Goal: Transaction & Acquisition: Purchase product/service

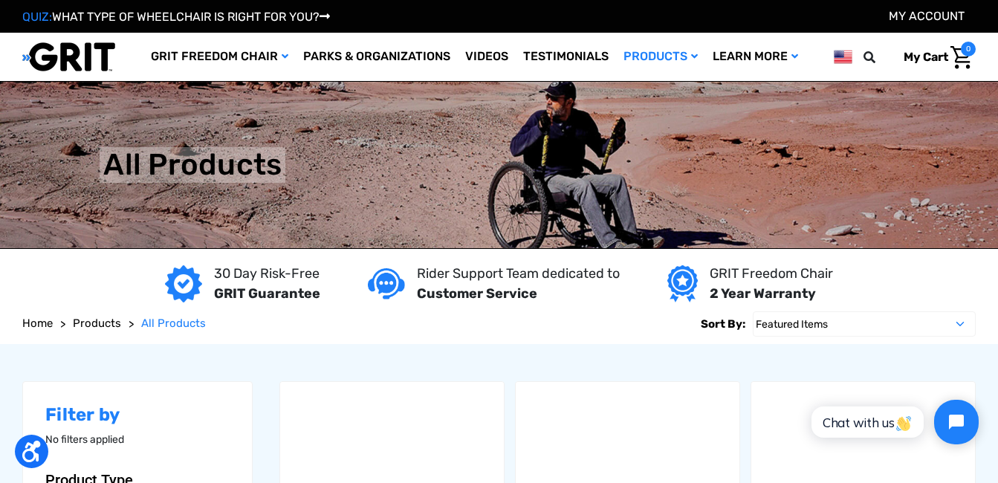
click at [613, 174] on img at bounding box center [499, 165] width 998 height 166
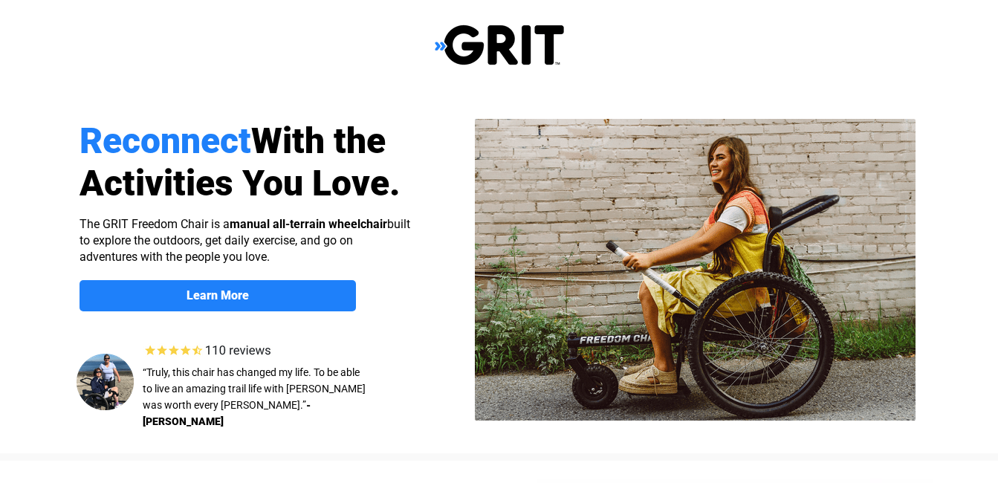
select select "US"
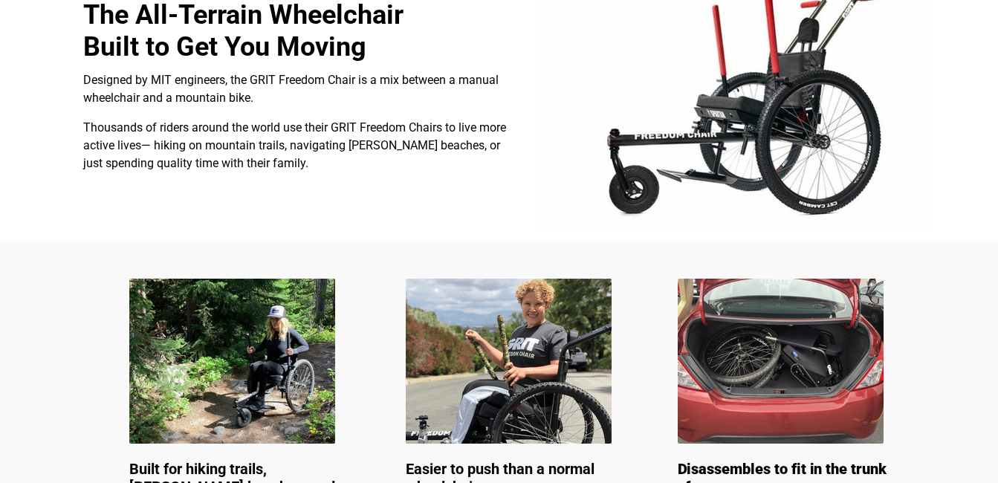
scroll to position [577, 0]
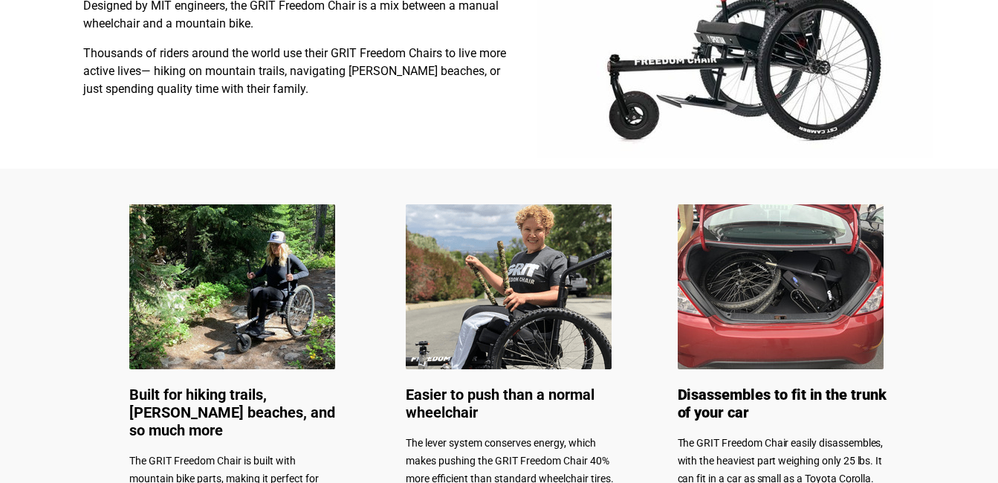
click at [511, 292] on img at bounding box center [509, 286] width 206 height 165
click at [519, 260] on img at bounding box center [509, 286] width 206 height 165
click at [519, 262] on img at bounding box center [509, 286] width 206 height 165
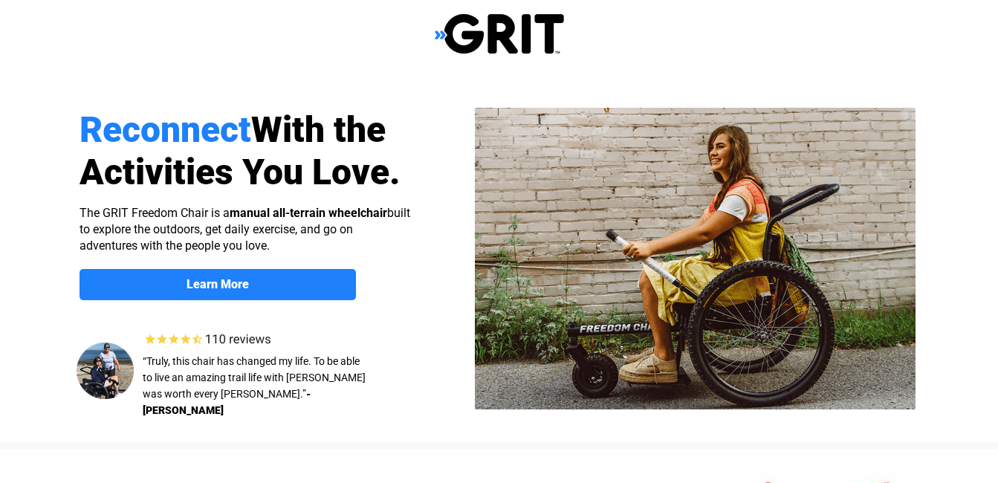
scroll to position [0, 0]
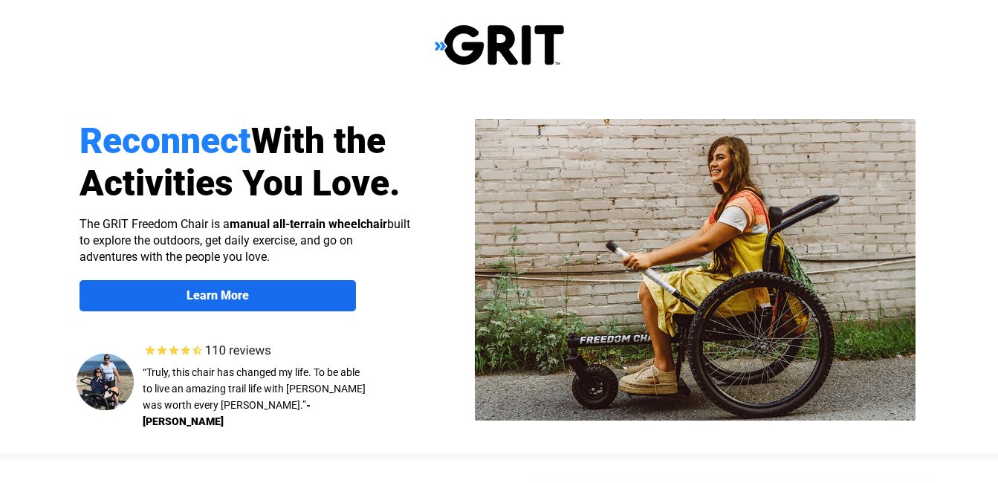
click at [259, 298] on span "Learn More" at bounding box center [218, 295] width 276 height 14
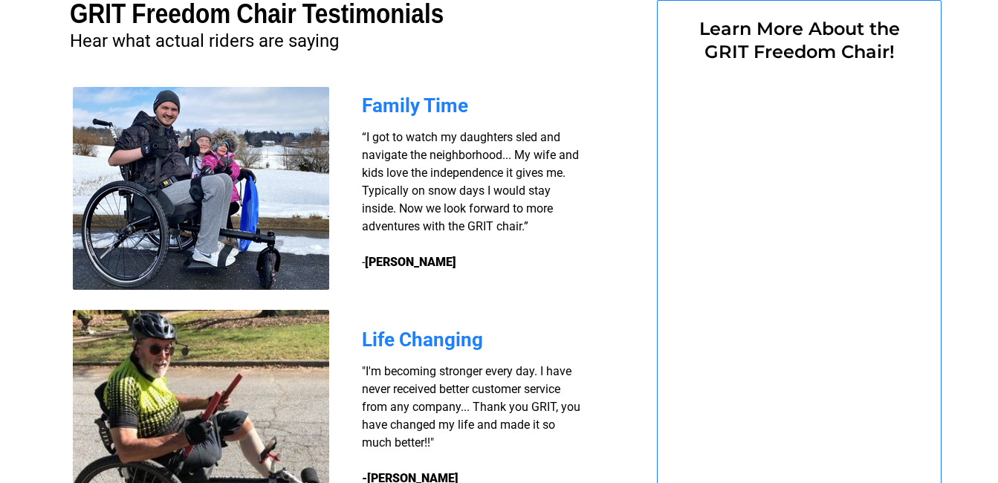
select select "US"
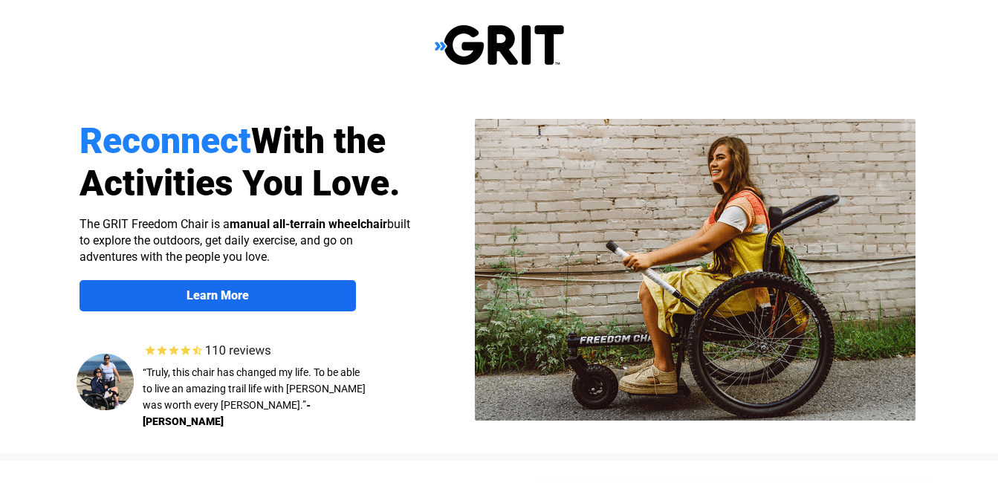
click at [229, 292] on strong "Learn More" at bounding box center [218, 295] width 62 height 14
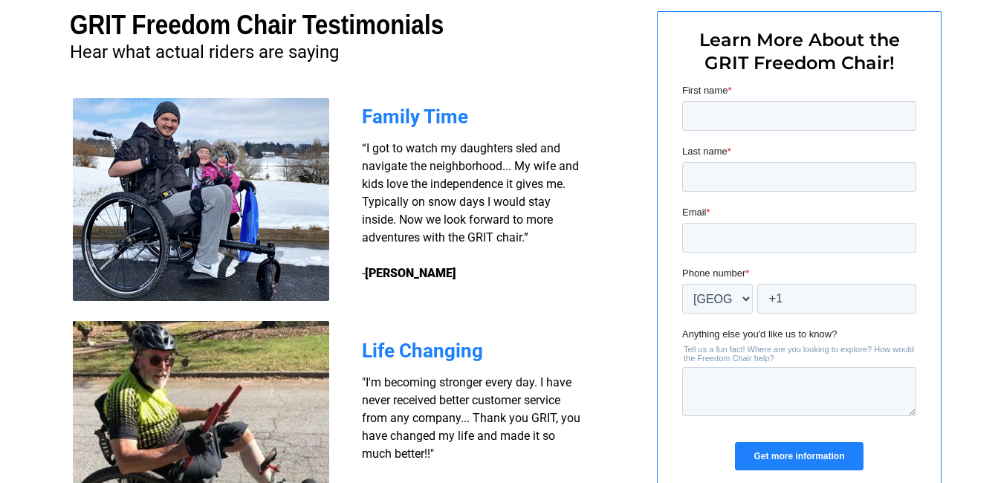
scroll to position [1098, 0]
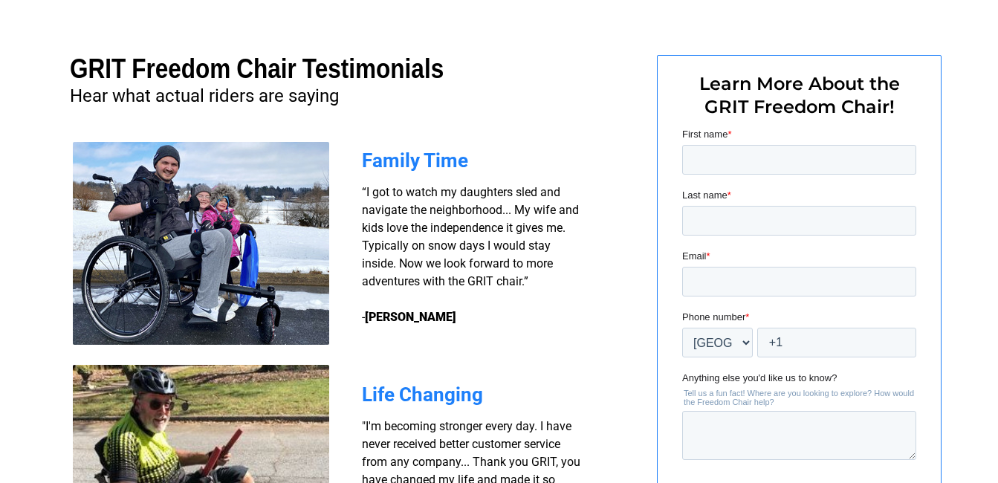
click at [457, 239] on h3 "“I got to watch my daughters sled and navigate the neighborhood... My wife and …" at bounding box center [473, 255] width 223 height 143
click at [450, 233] on span "“I got to watch my daughters sled and navigate the neighborhood... My wife and …" at bounding box center [470, 254] width 217 height 139
drag, startPoint x: 450, startPoint y: 233, endPoint x: 589, endPoint y: 73, distance: 212.3
click at [589, 73] on div at bounding box center [499, 304] width 944 height 618
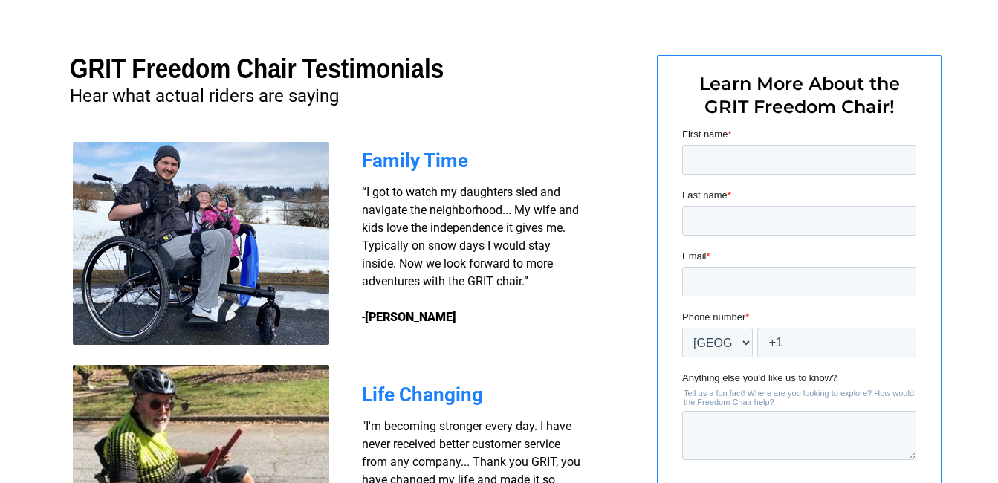
click at [219, 198] on img at bounding box center [201, 243] width 256 height 203
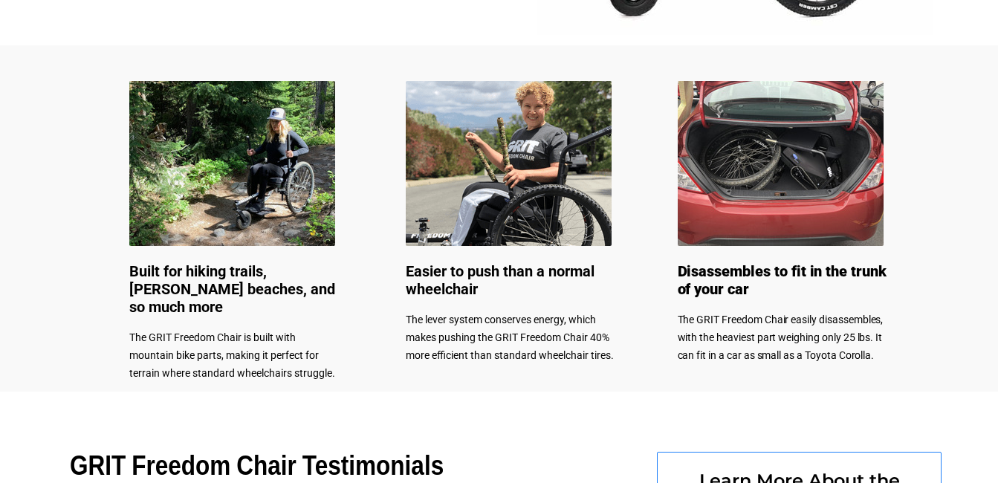
scroll to position [652, 0]
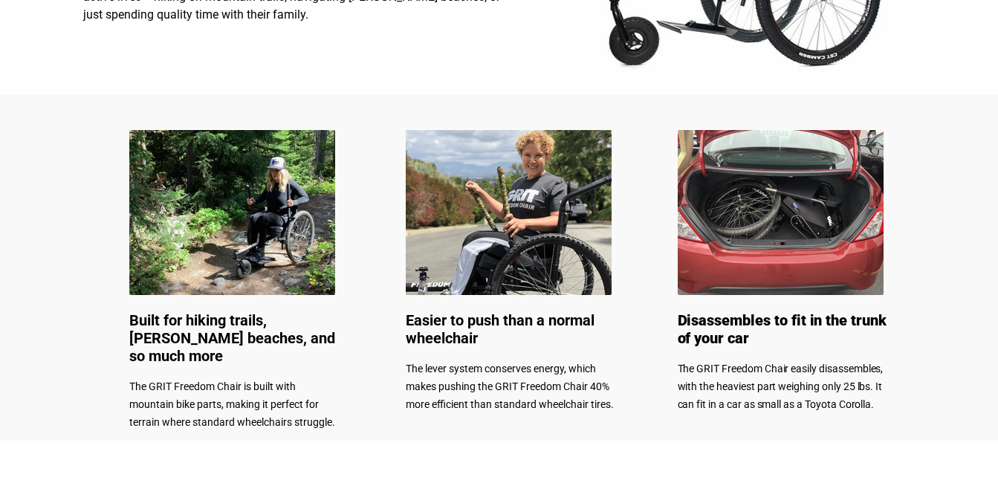
click at [253, 234] on img at bounding box center [232, 212] width 206 height 165
click at [250, 233] on img at bounding box center [232, 212] width 206 height 165
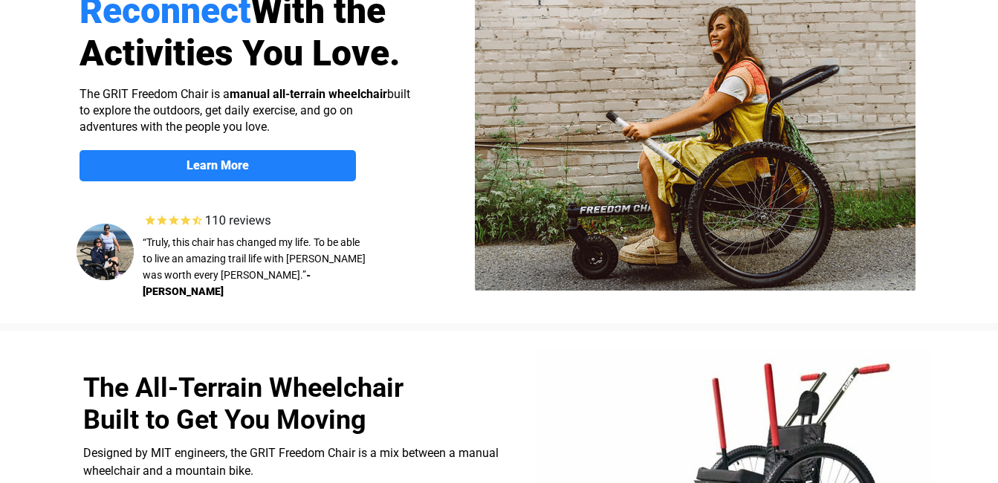
scroll to position [0, 0]
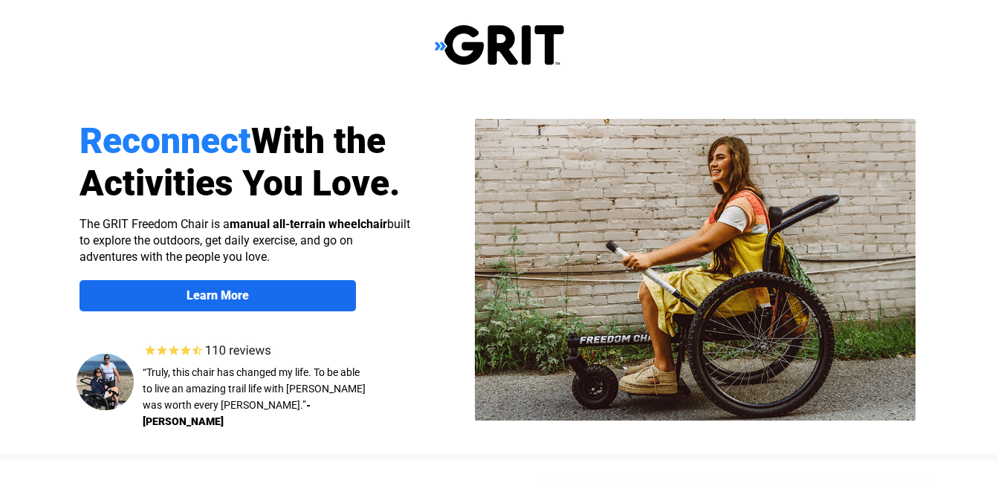
click at [210, 287] on link "Learn More" at bounding box center [218, 295] width 276 height 31
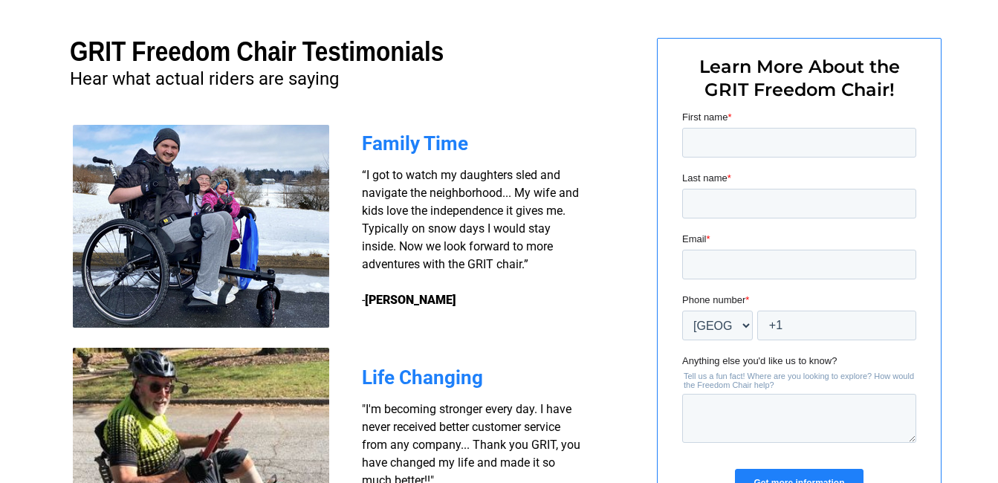
scroll to position [1041, 0]
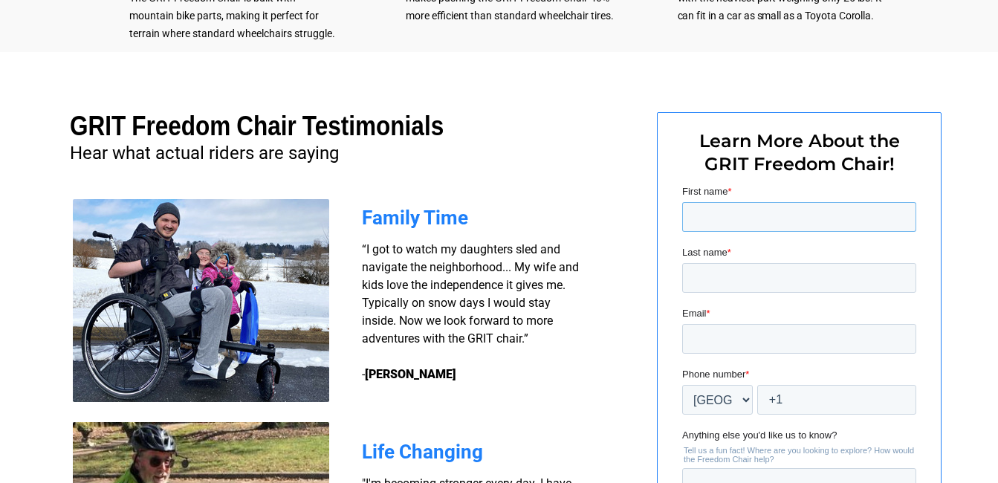
click at [758, 218] on input "First name *" at bounding box center [799, 217] width 234 height 30
type input "Pierre"
click at [715, 271] on input "Last name *" at bounding box center [799, 278] width 234 height 30
type input "Duval"
click at [712, 334] on input "Email *" at bounding box center [799, 339] width 234 height 30
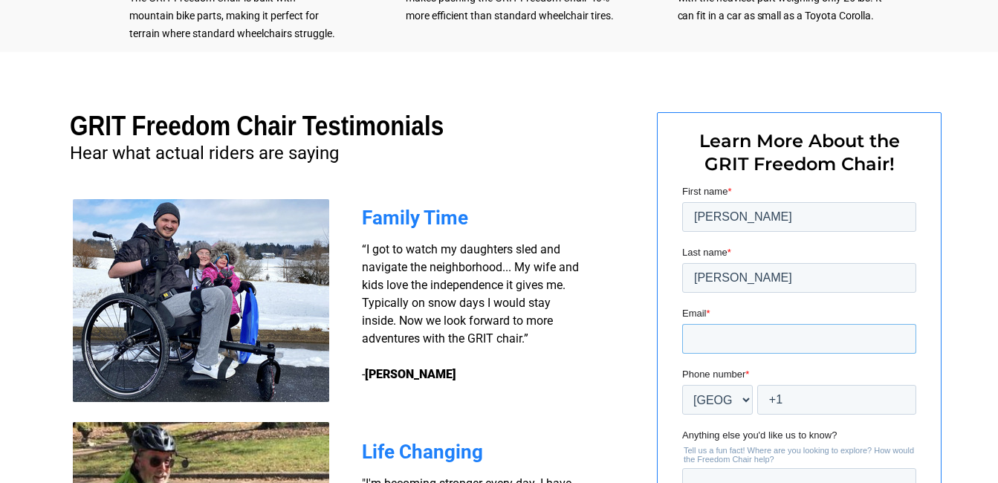
type input "[EMAIL_ADDRESS][PERSON_NAME][DOMAIN_NAME]"
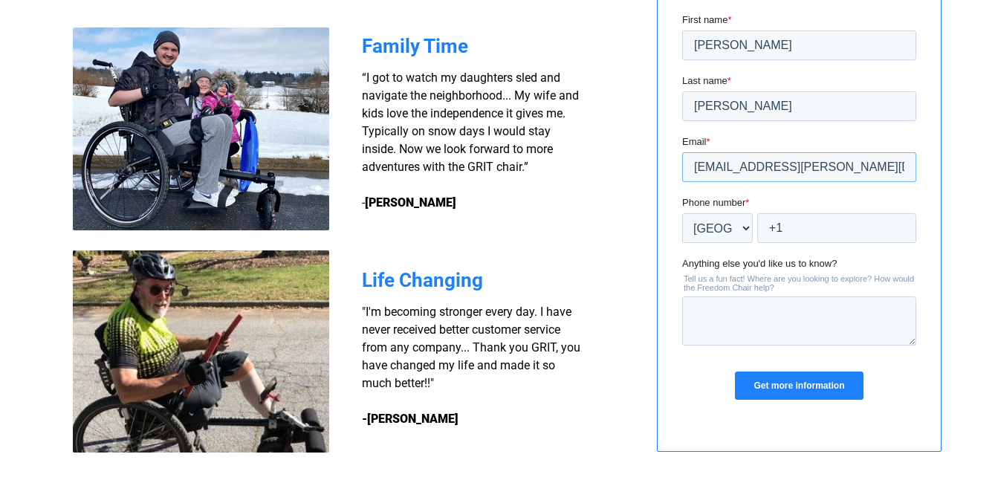
scroll to position [1189, 0]
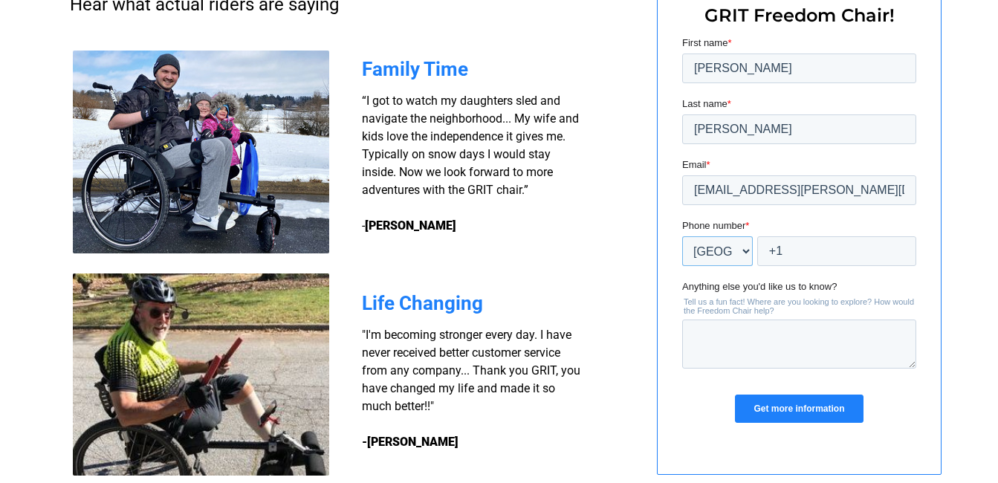
click at [745, 250] on select "* Afghanistan (‫افغانستان‬‎) Albania (Shqipëri) Algeria (‫الجزائر‬‎) American S…" at bounding box center [717, 251] width 71 height 30
click at [682, 236] on select "* Afghanistan (‫افغانستان‬‎) Albania (Shqipëri) Algeria (‫الجزائر‬‎) American S…" at bounding box center [717, 251] width 71 height 30
click at [777, 227] on label "Phone number *" at bounding box center [799, 226] width 234 height 15
click at [777, 236] on input "+1" at bounding box center [836, 251] width 159 height 30
click at [796, 253] on input "+1" at bounding box center [836, 251] width 159 height 30
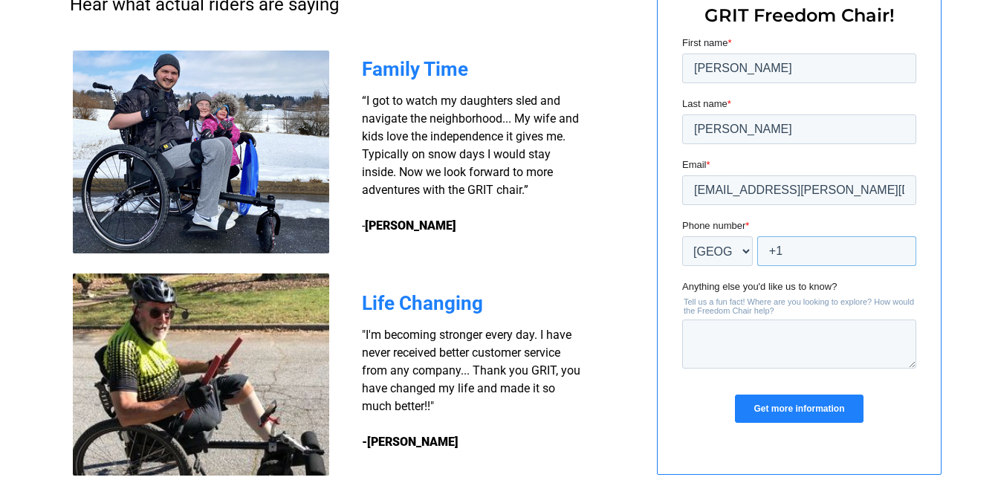
click at [760, 245] on input "+1" at bounding box center [836, 251] width 159 height 30
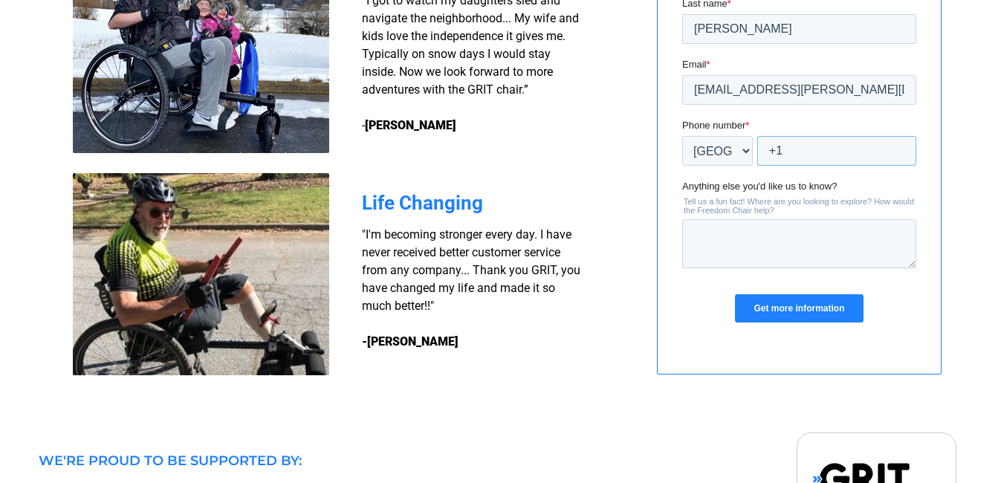
scroll to position [1264, 0]
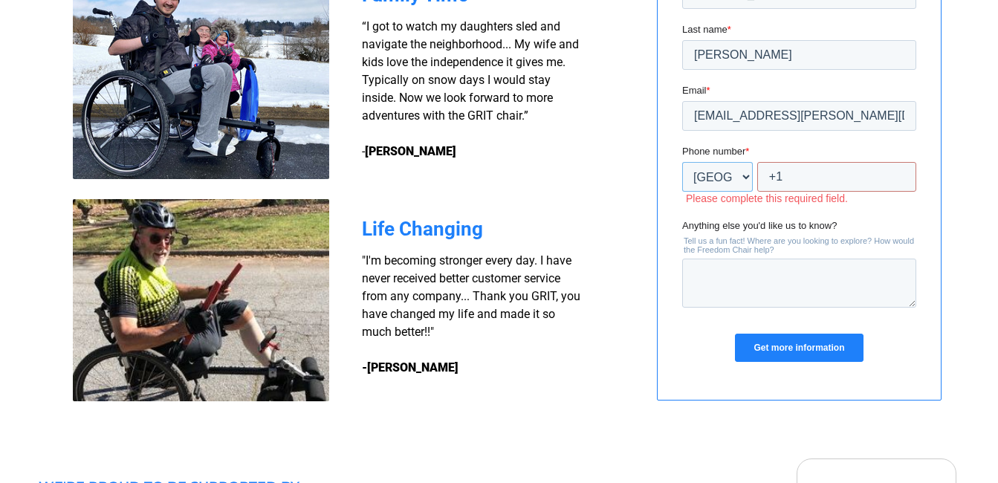
click at [745, 176] on select "* Afghanistan (‫افغانستان‬‎) Albania (Shqipëri) Algeria (‫الجزائر‬‎) American S…" at bounding box center [717, 177] width 71 height 30
click at [682, 192] on select "* Afghanistan (‫افغانستان‬‎) Albania (Shqipëri) Algeria (‫الجزائر‬‎) American S…" at bounding box center [717, 177] width 71 height 30
click at [795, 172] on input "+1" at bounding box center [836, 177] width 159 height 30
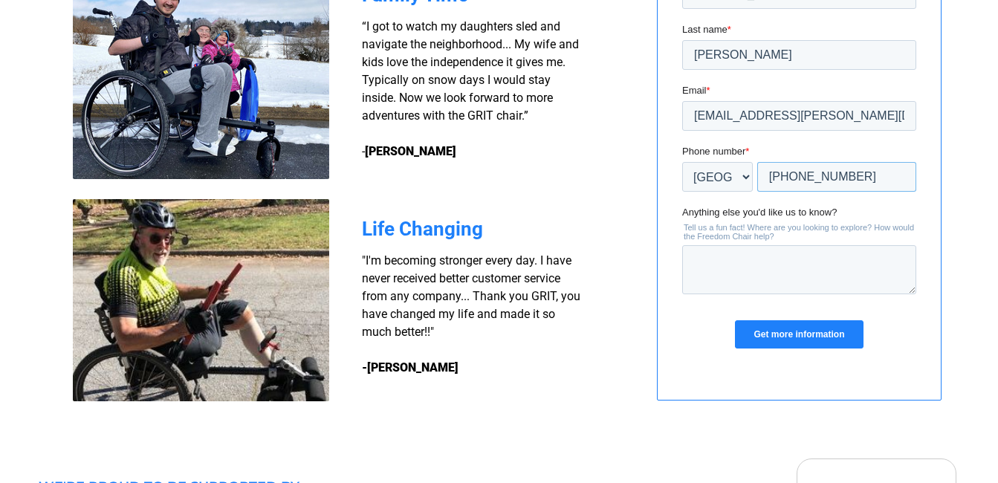
type input "+1 4019243809"
click at [712, 338] on div "Get more information" at bounding box center [799, 335] width 234 height 54
click at [800, 332] on input "Get more information" at bounding box center [798, 334] width 128 height 28
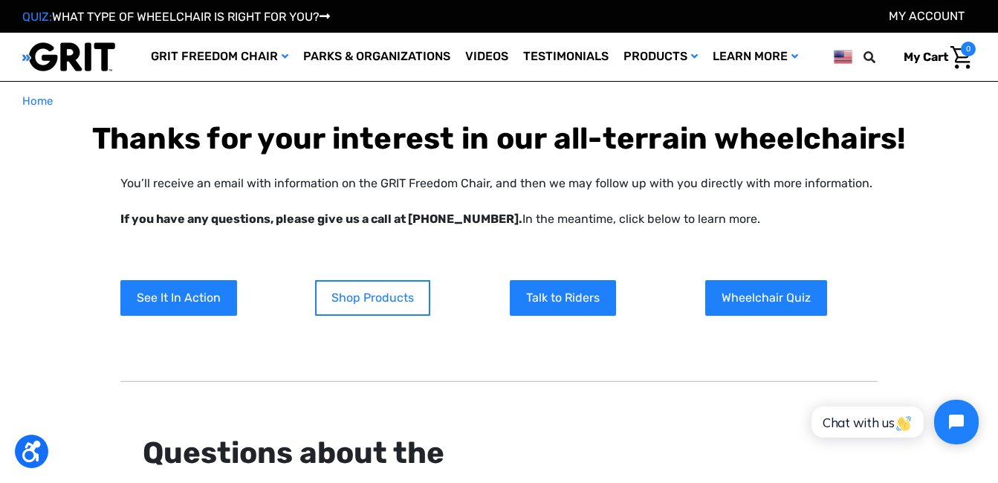
click at [366, 291] on link "Shop Products" at bounding box center [372, 298] width 115 height 36
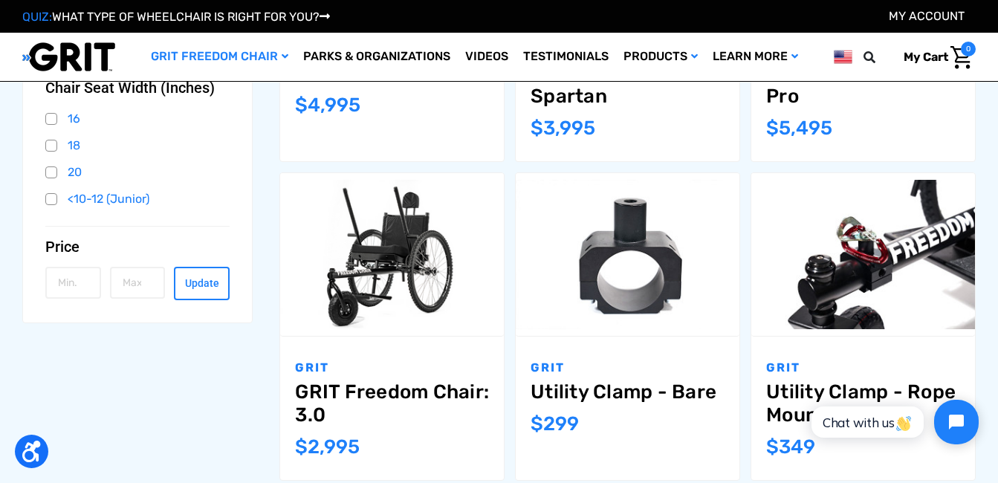
scroll to position [520, 0]
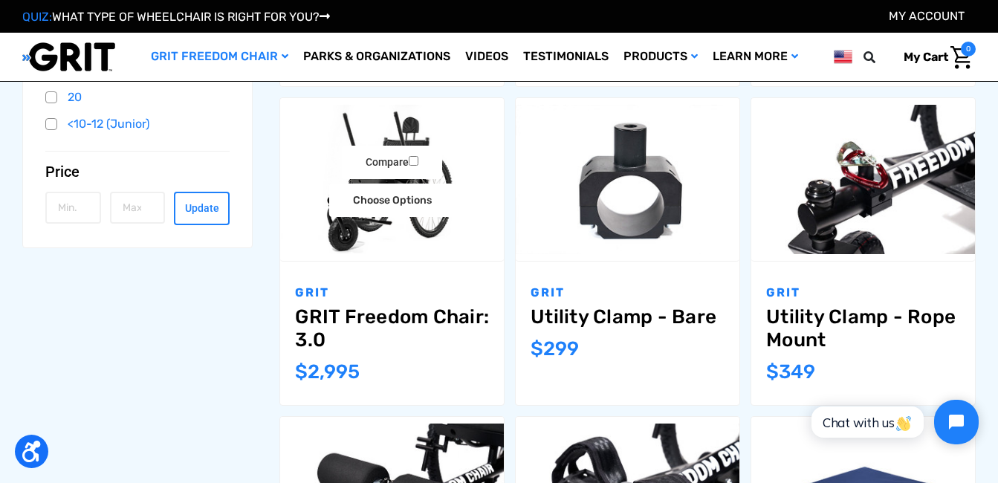
click at [392, 233] on img "GRIT Freedom Chair: 3.0,$2,995.00\a" at bounding box center [392, 179] width 224 height 149
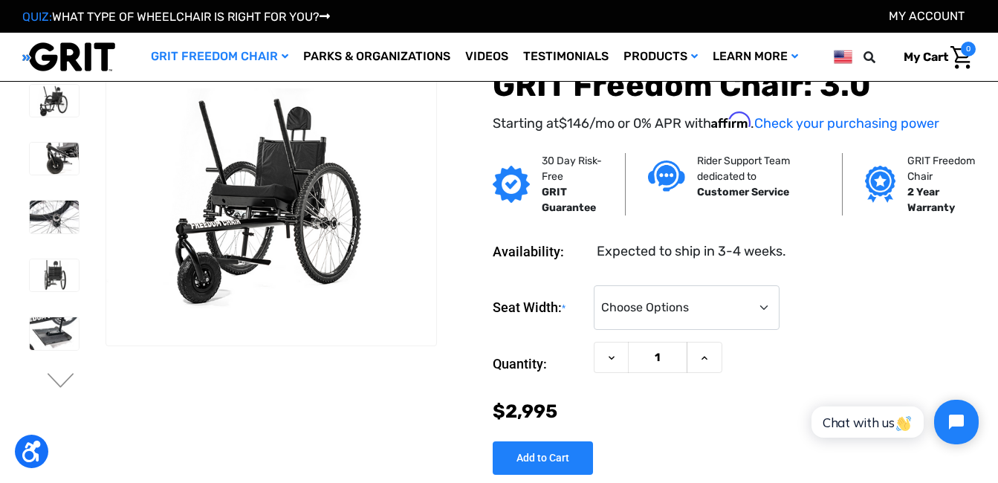
scroll to position [74, 0]
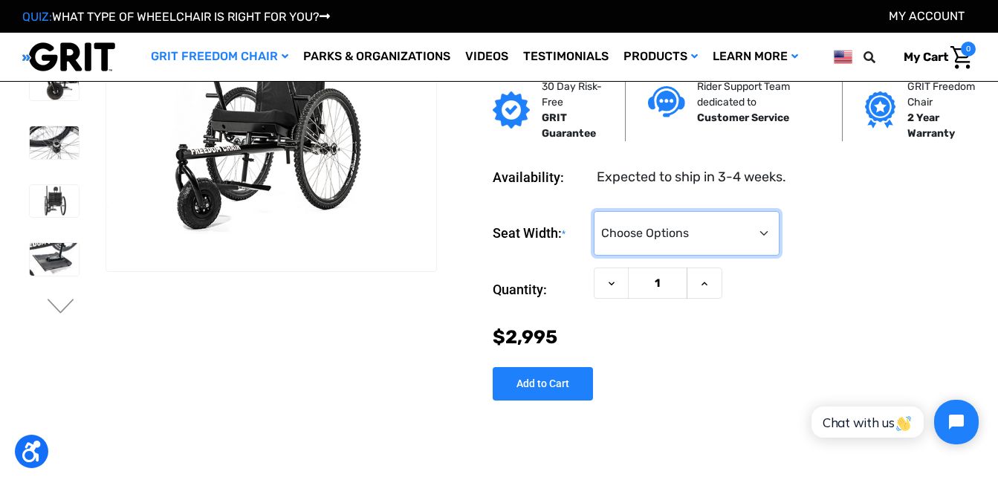
click at [768, 230] on select "Choose Options 16" 18" 20"" at bounding box center [687, 233] width 186 height 45
select select "324"
click at [594, 211] on select "Choose Options 16" 18" 20"" at bounding box center [687, 233] width 186 height 45
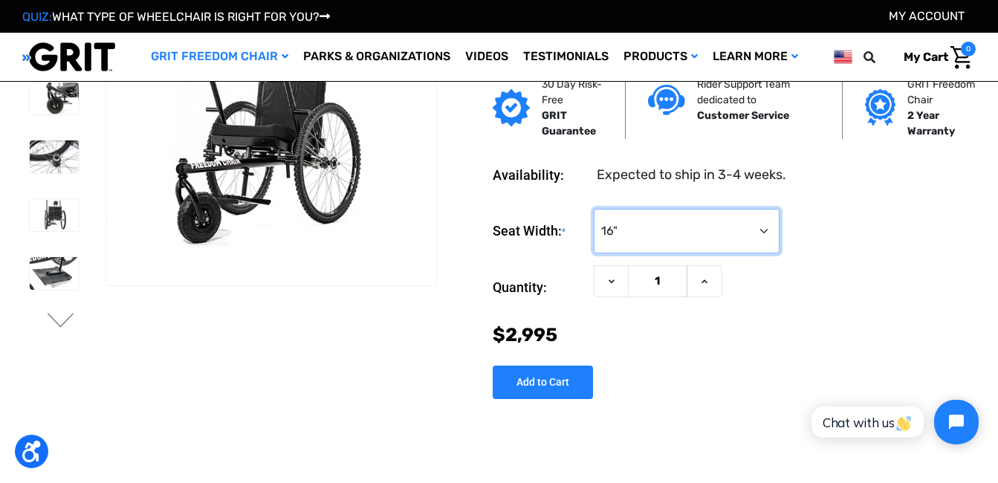
scroll to position [0, 0]
